Goal: Information Seeking & Learning: Learn about a topic

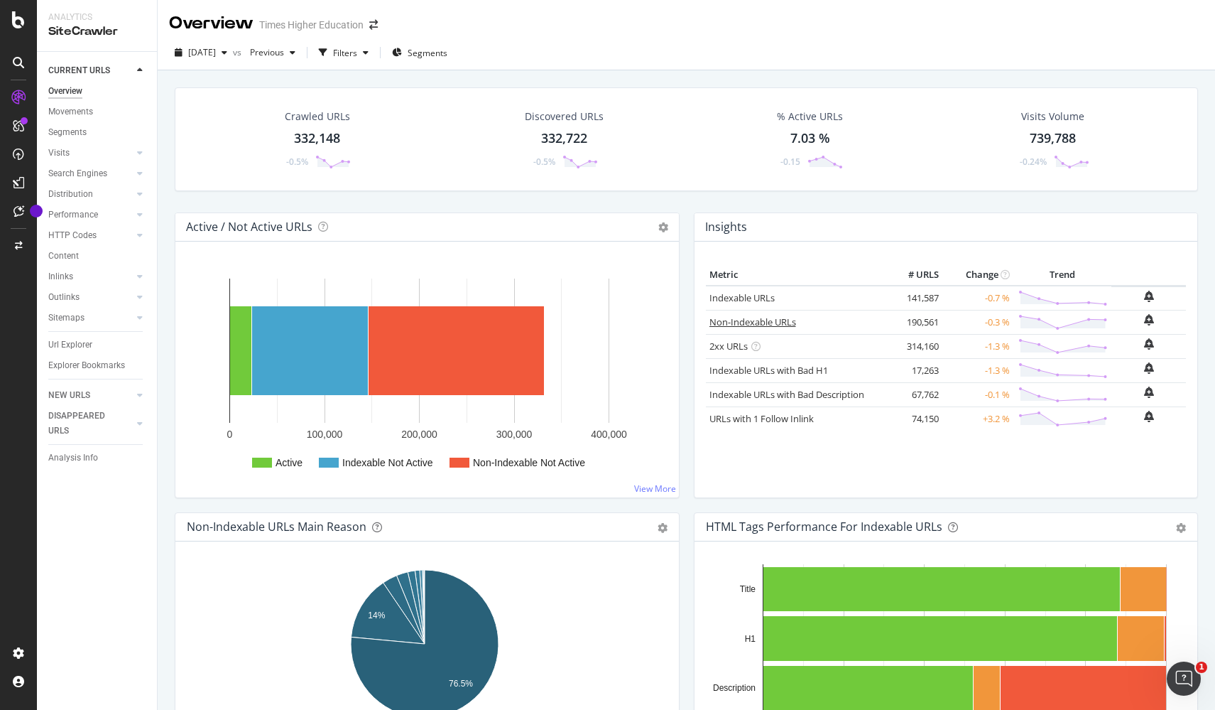
click at [766, 321] on link "Non-Indexable URLs" at bounding box center [753, 321] width 87 height 13
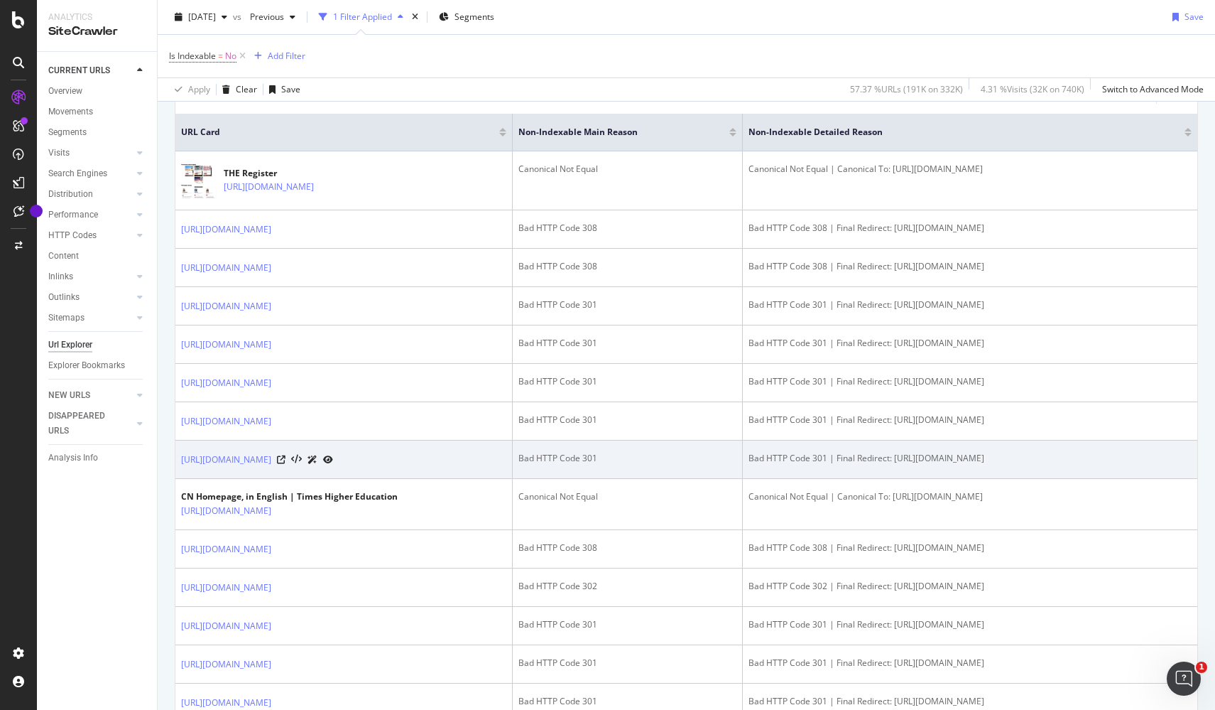
scroll to position [317, 0]
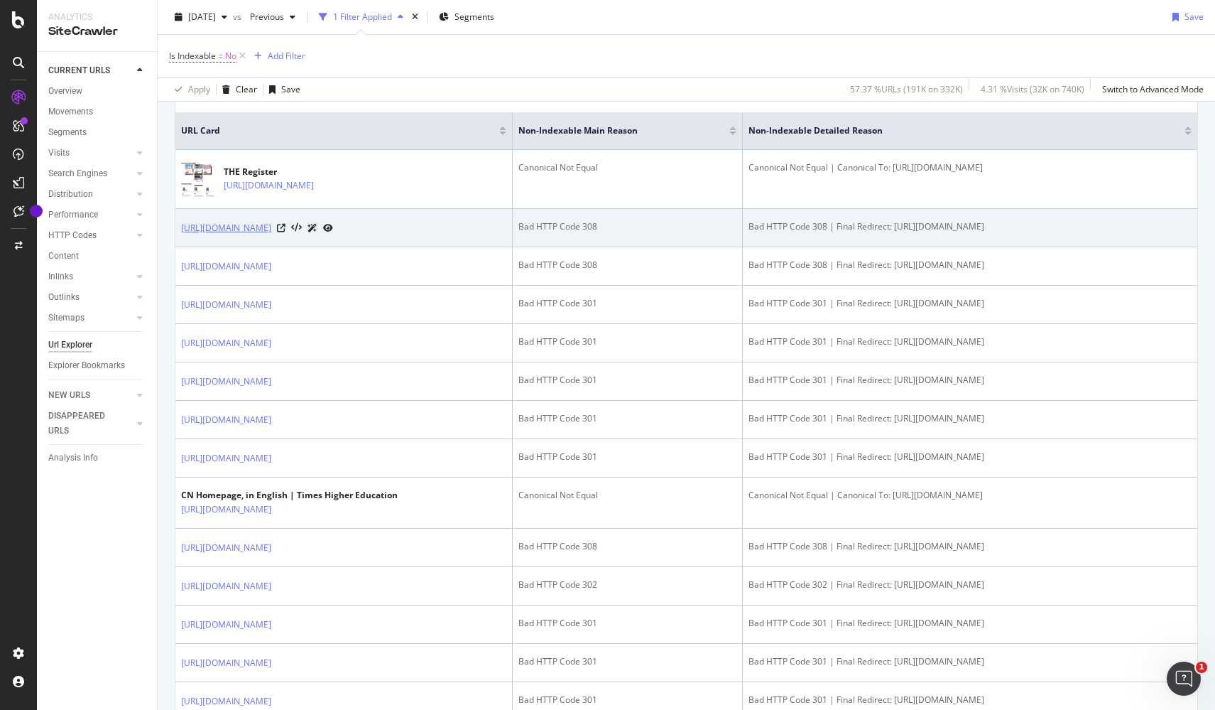
click at [271, 227] on link "[URL][DOMAIN_NAME]" at bounding box center [226, 228] width 90 height 14
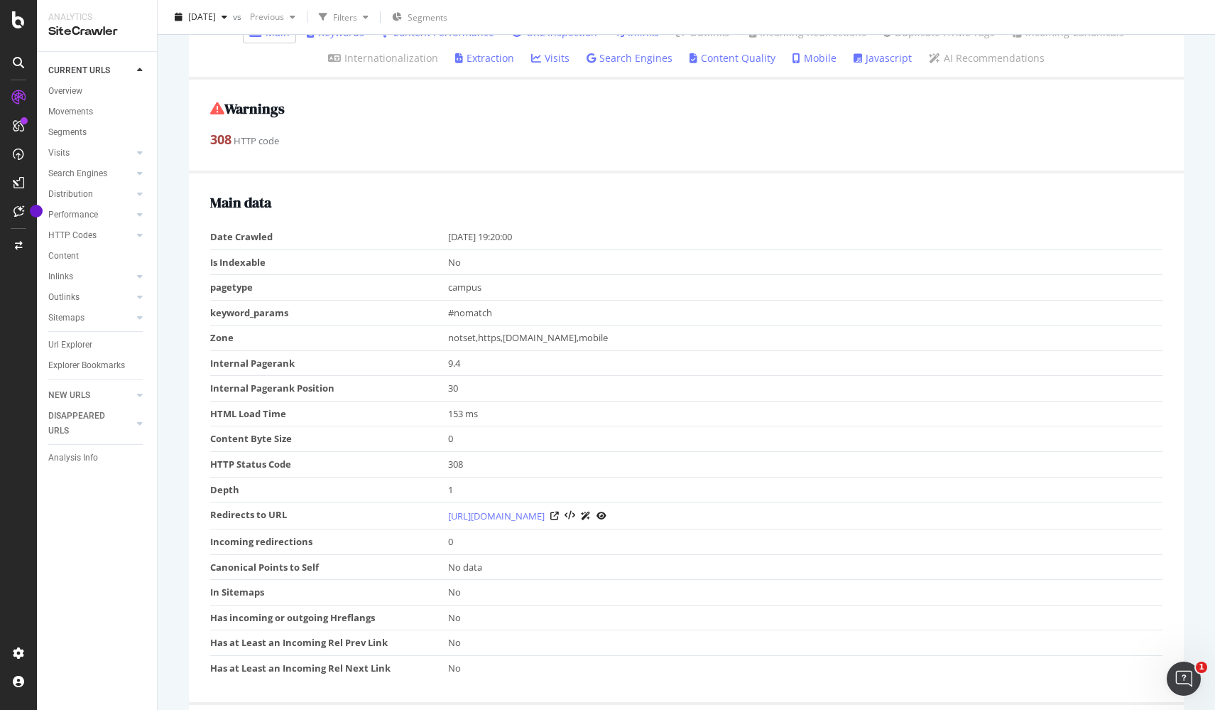
scroll to position [180, 0]
click at [559, 511] on icon at bounding box center [555, 515] width 9 height 9
